Goal: Task Accomplishment & Management: Manage account settings

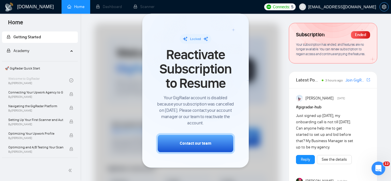
click at [381, 9] on button "button" at bounding box center [384, 6] width 9 height 9
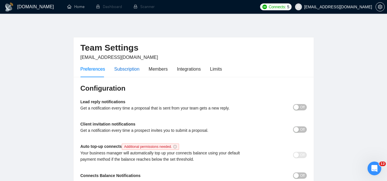
click at [134, 68] on div "Subscription" at bounding box center [126, 69] width 25 height 7
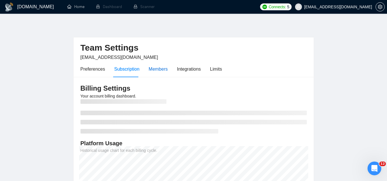
click at [153, 68] on div "Members" at bounding box center [158, 69] width 19 height 7
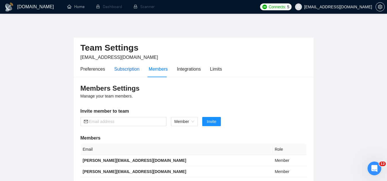
click at [120, 71] on div "Subscription" at bounding box center [126, 69] width 25 height 7
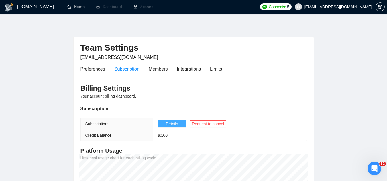
click at [171, 125] on span "Details" at bounding box center [172, 124] width 12 height 6
click at [328, 11] on span "[EMAIL_ADDRESS][DOMAIN_NAME]" at bounding box center [333, 7] width 84 height 18
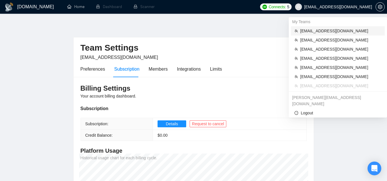
click at [322, 33] on span "[EMAIL_ADDRESS][DOMAIN_NAME]" at bounding box center [340, 31] width 81 height 6
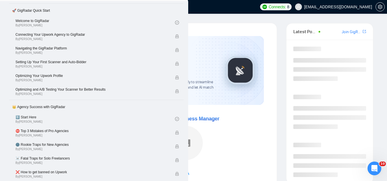
click at [115, 9] on link "Dashboard" at bounding box center [109, 6] width 26 height 5
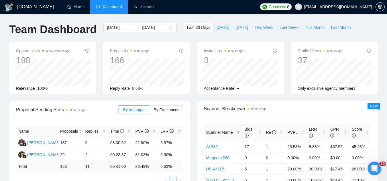
click at [260, 27] on span "This Week" at bounding box center [263, 27] width 19 height 6
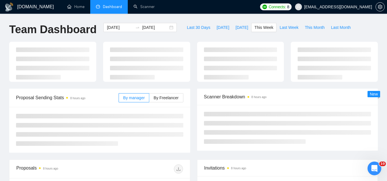
type input "2025-09-01"
type input "2025-09-07"
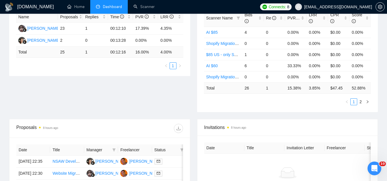
scroll to position [200, 0]
